Goal: Check status: Check status

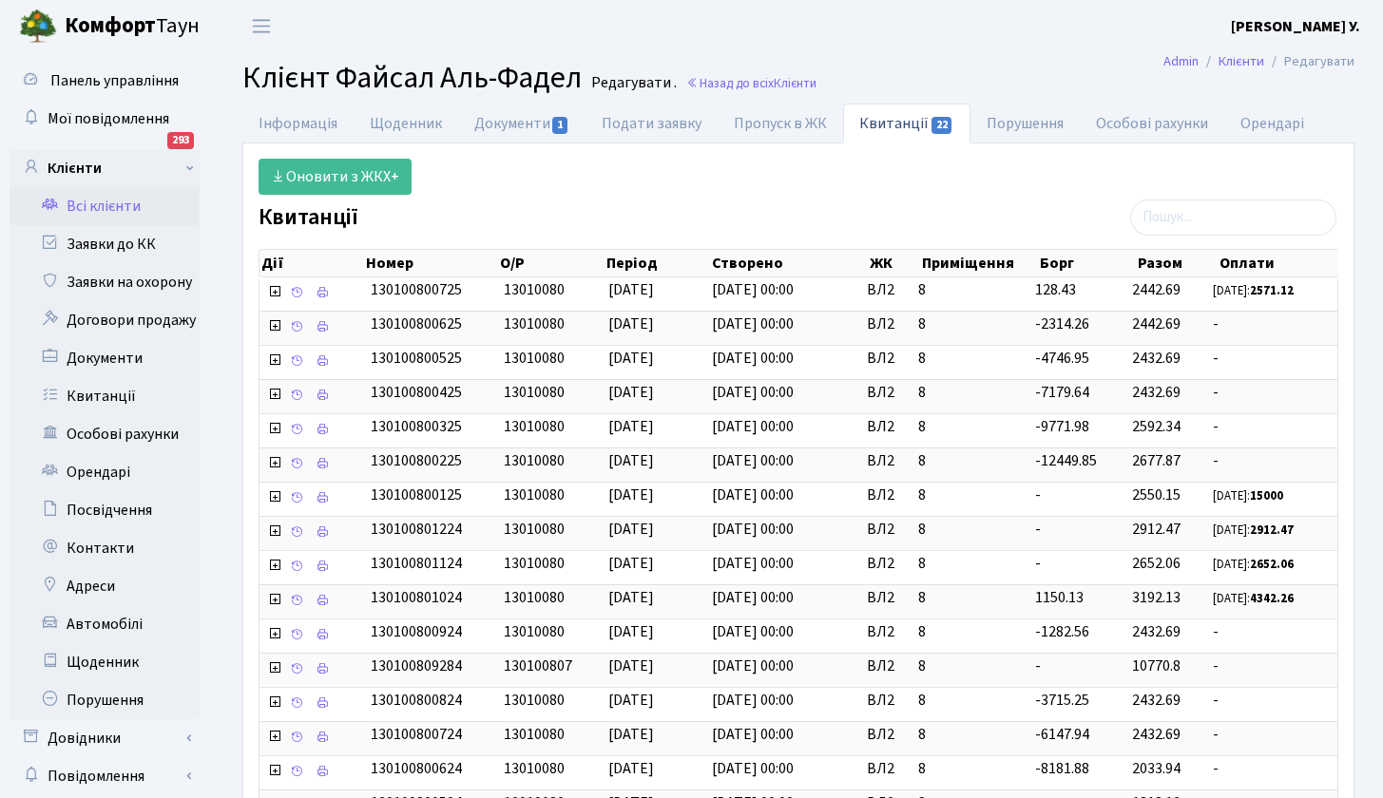
click at [135, 204] on link "Всі клієнти" at bounding box center [105, 206] width 190 height 38
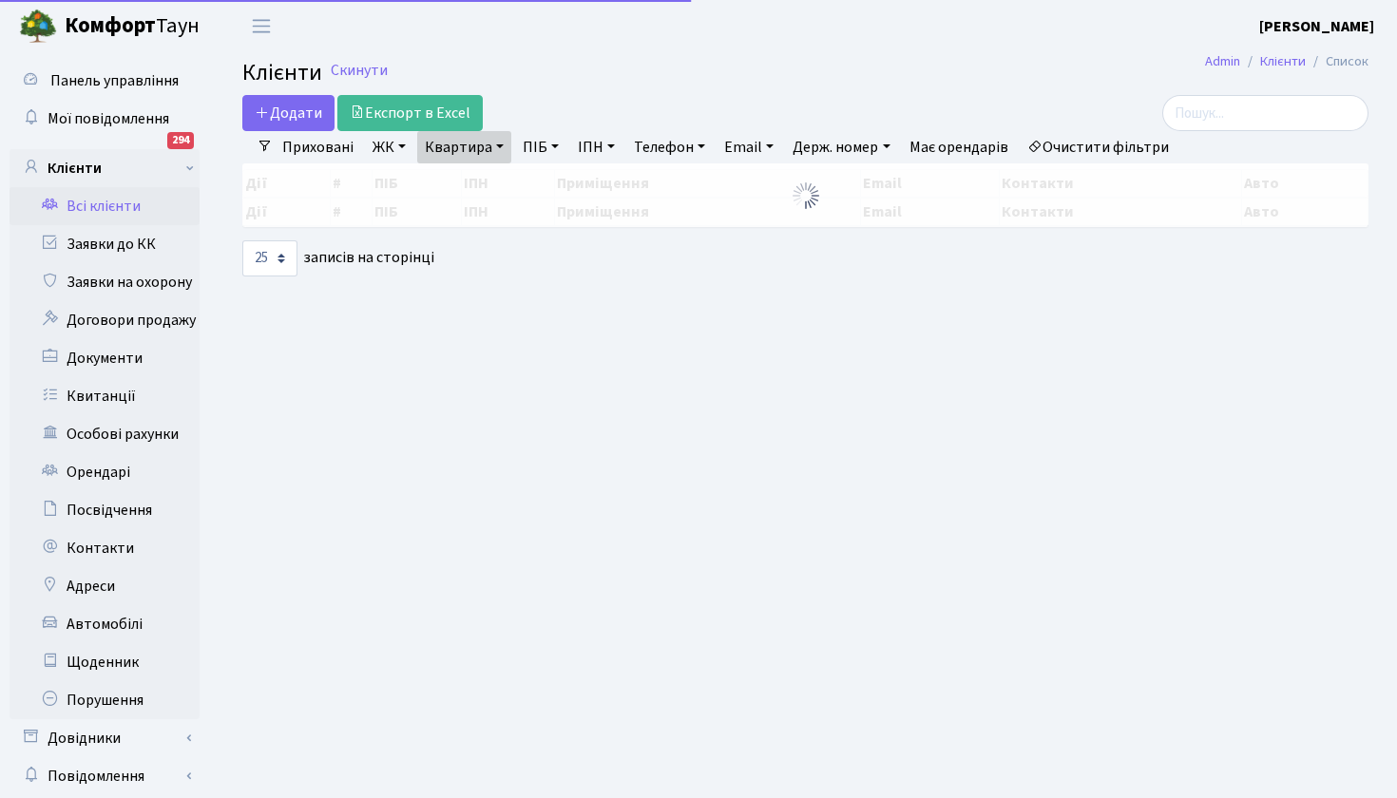
select select "25"
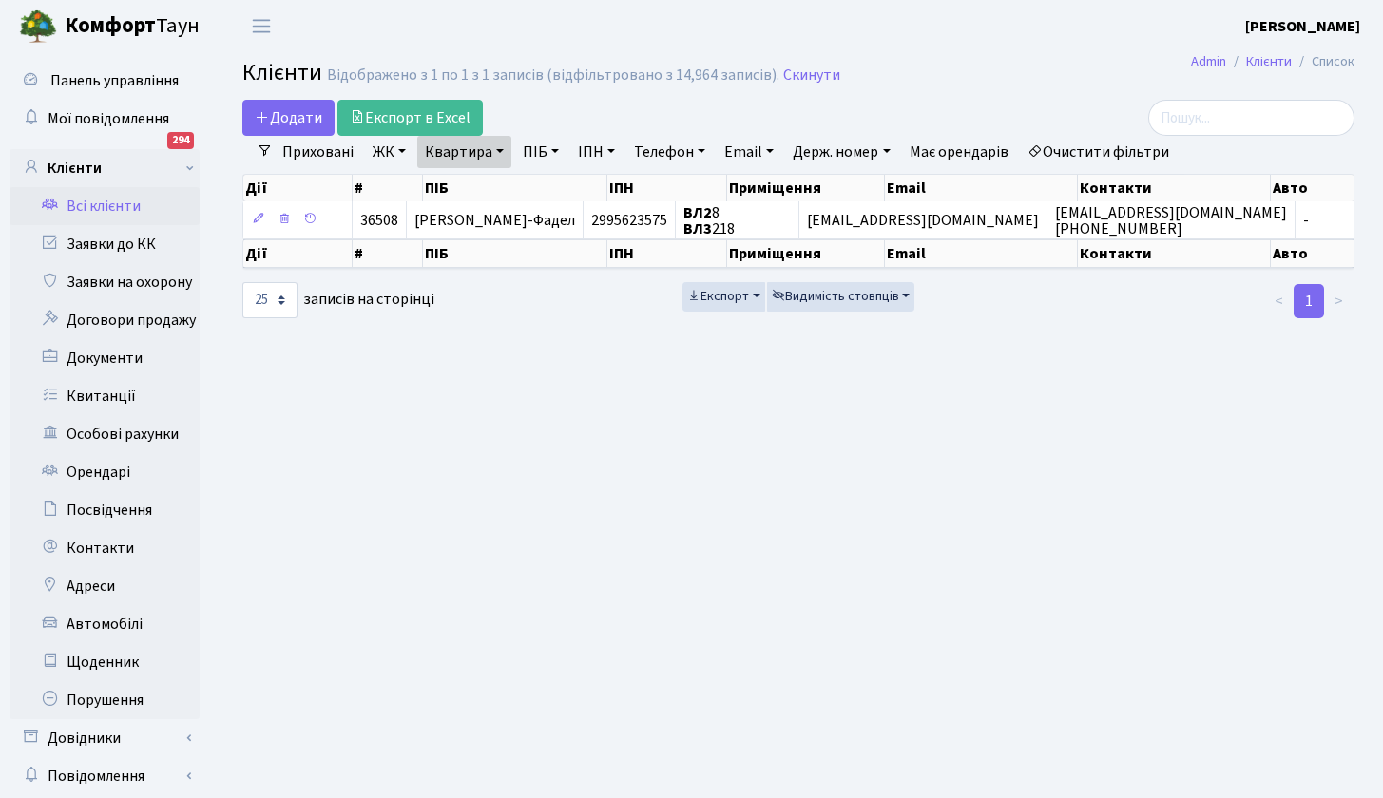
click at [502, 149] on link "Квартира" at bounding box center [464, 152] width 94 height 32
type input "181"
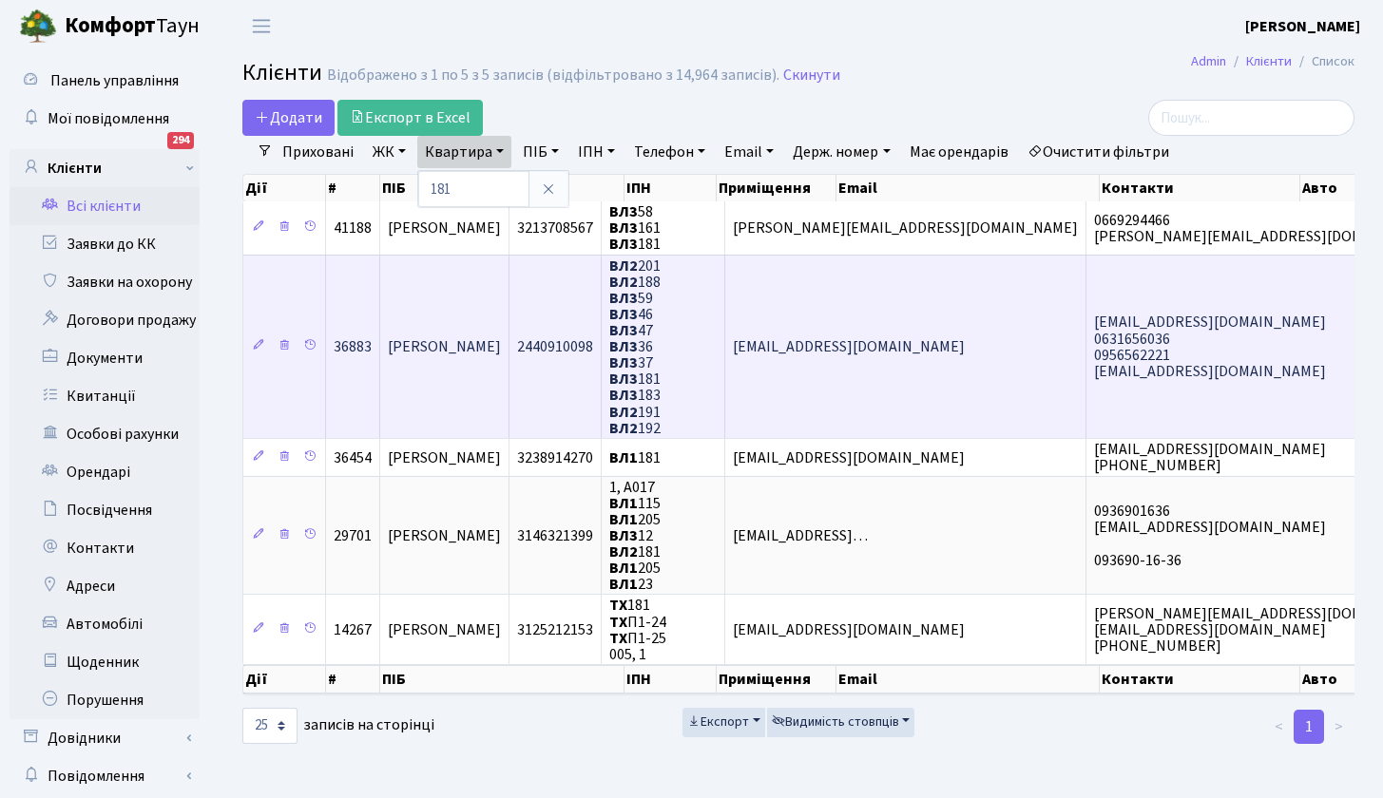
click at [501, 344] on span "Гамзабеков Керимхан Гамзайович" at bounding box center [444, 346] width 113 height 21
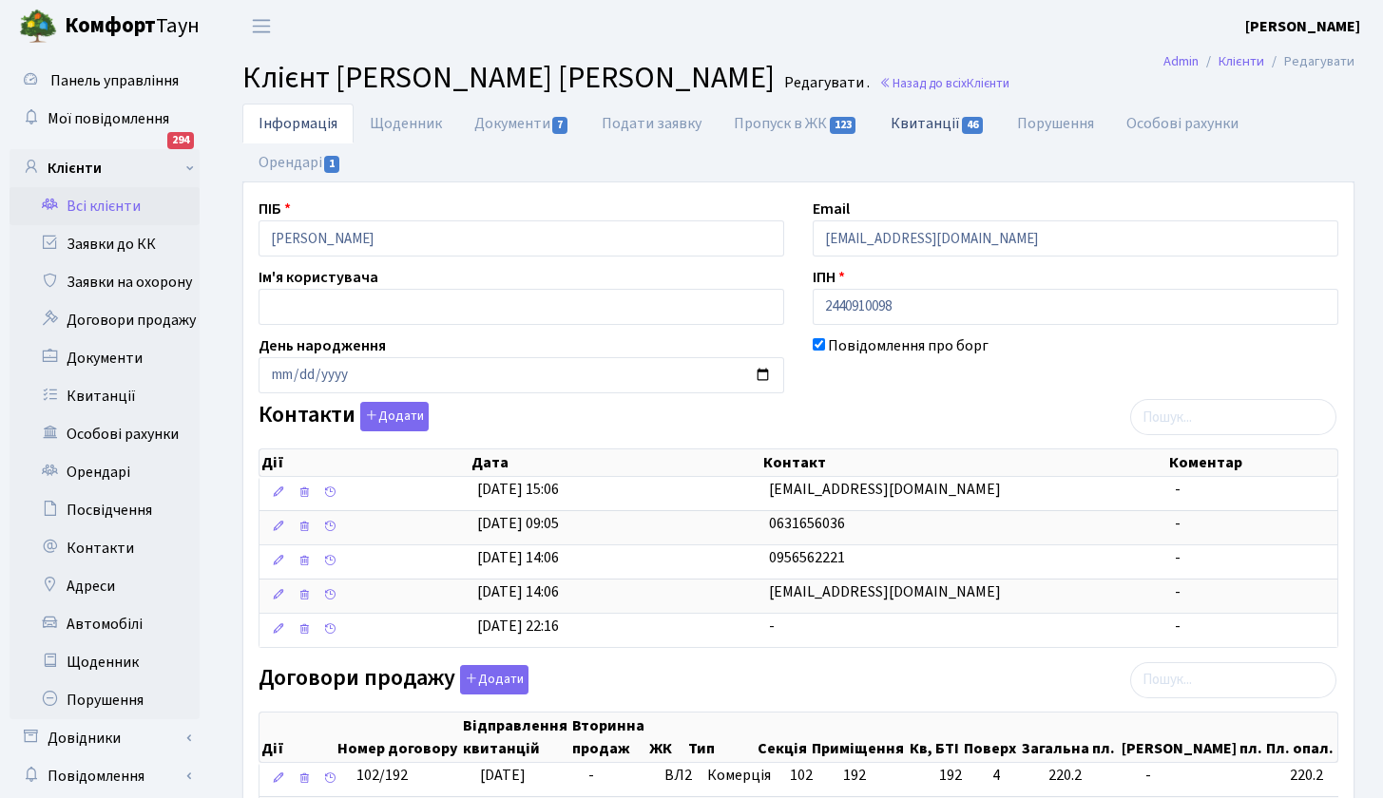
click at [942, 123] on link "Квитанції 46" at bounding box center [937, 123] width 126 height 39
select select "25"
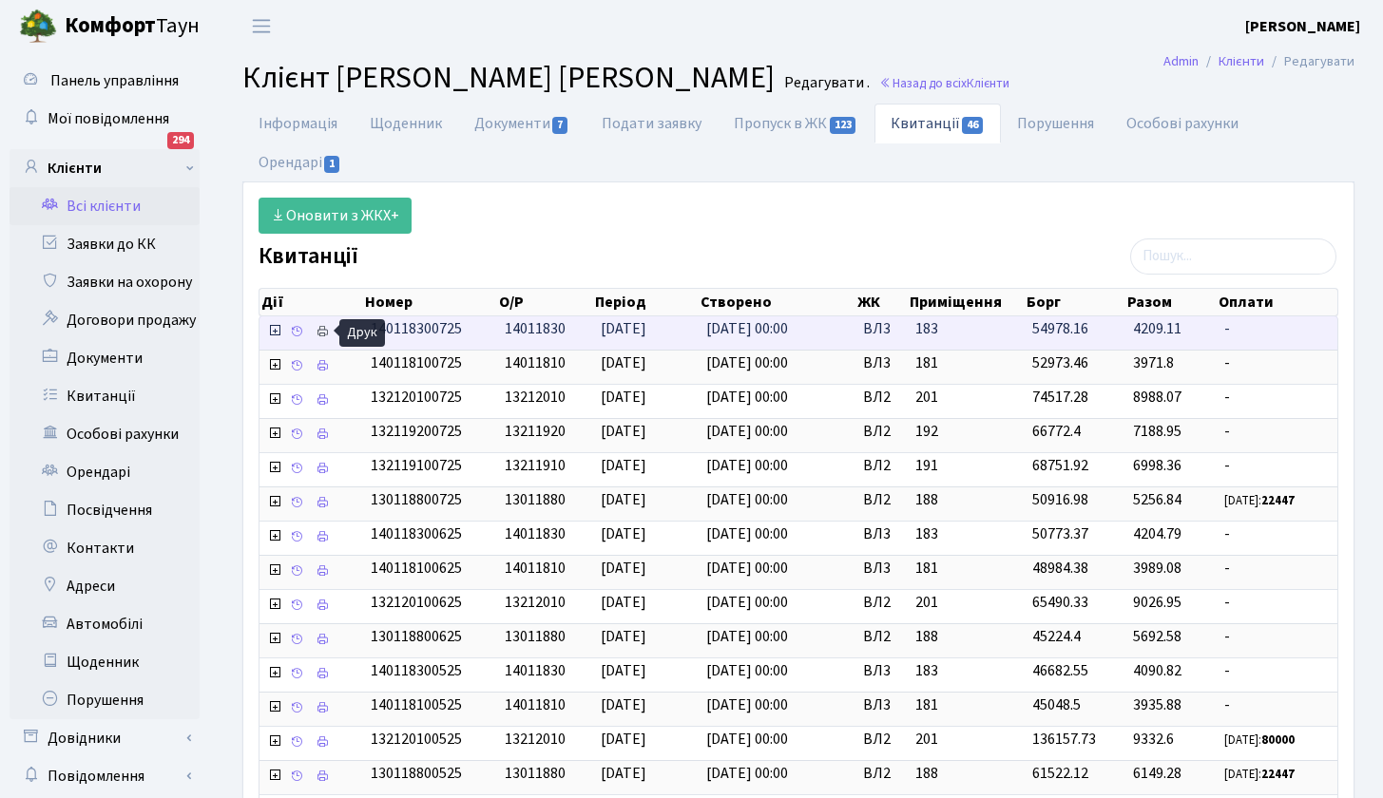
click at [323, 331] on icon at bounding box center [322, 331] width 13 height 13
